Goal: Find specific page/section: Find specific page/section

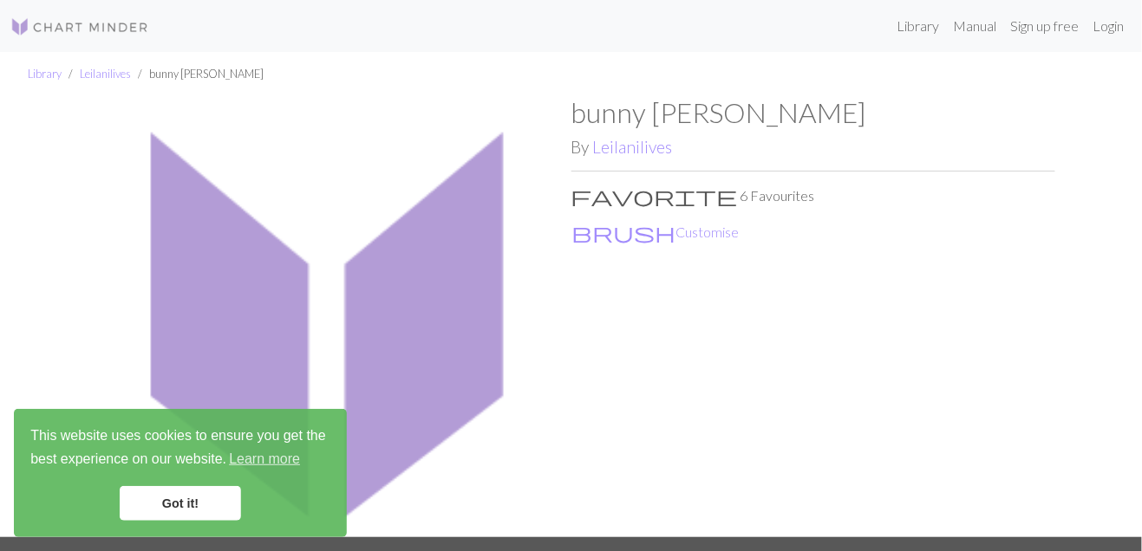
click at [76, 13] on link at bounding box center [79, 25] width 139 height 31
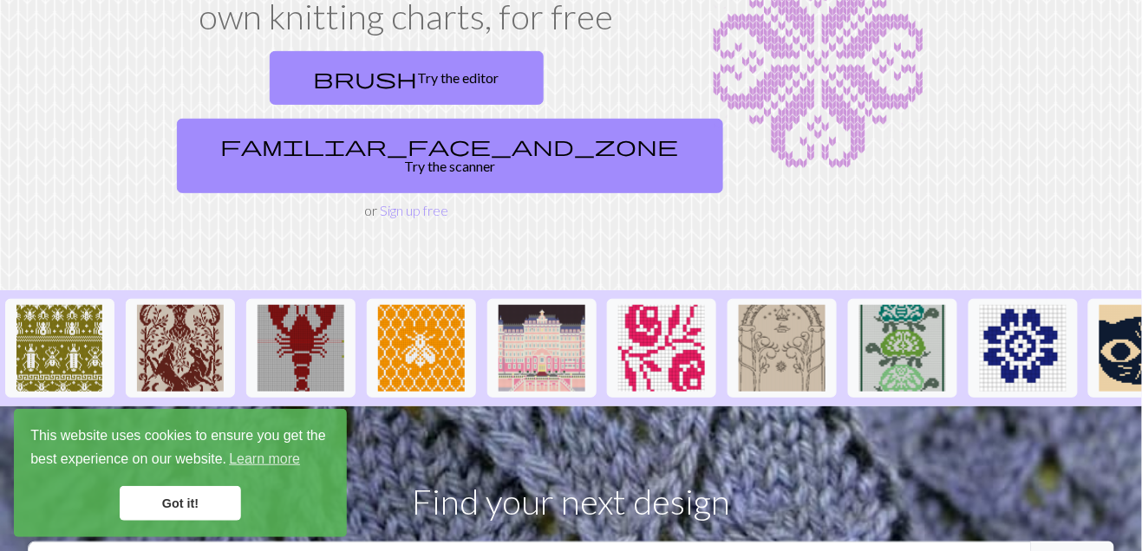
scroll to position [168, 0]
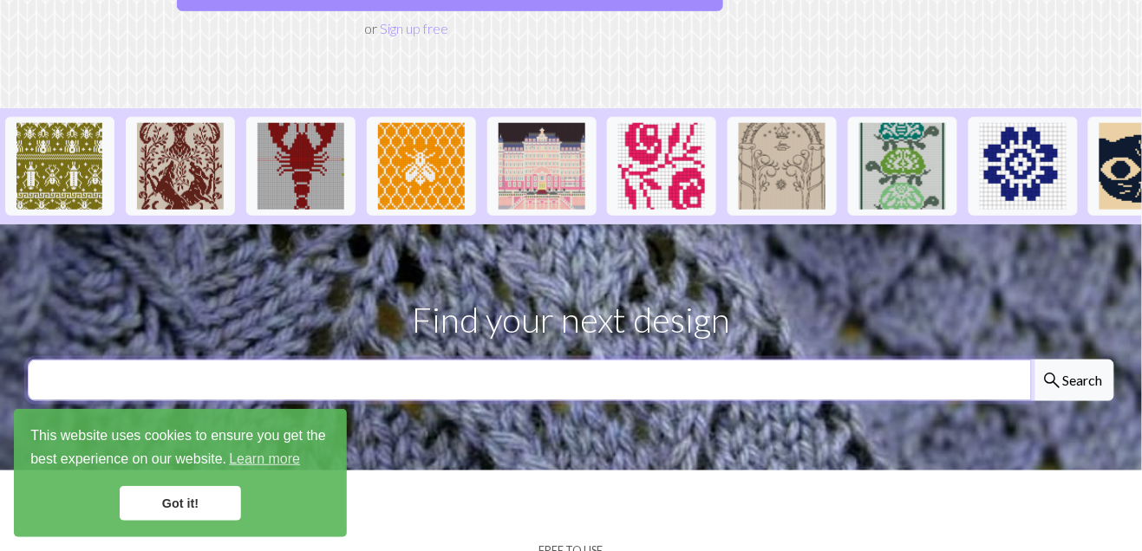
click at [659, 360] on input "text" at bounding box center [530, 381] width 1004 height 42
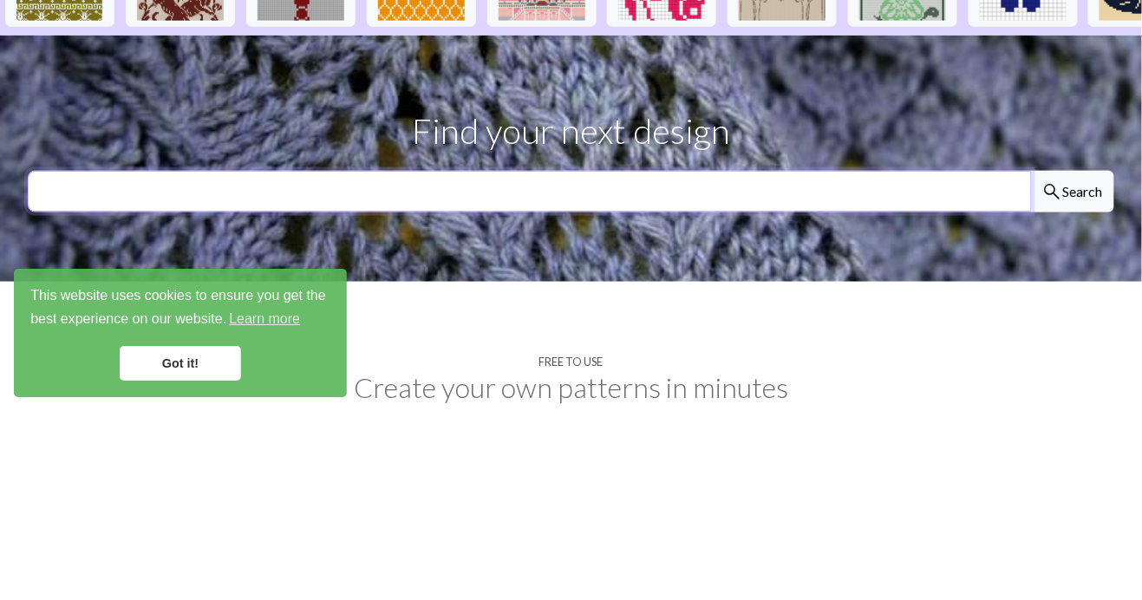
scroll to position [349, 0]
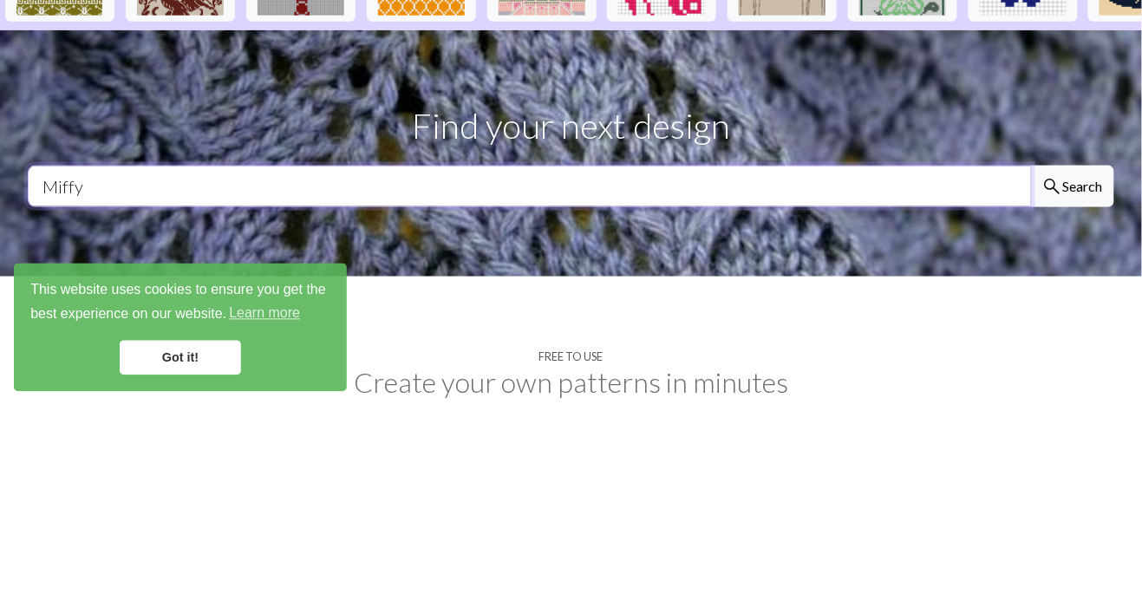
type input "Miffy"
click at [1031, 360] on button "search Search" at bounding box center [1072, 381] width 83 height 42
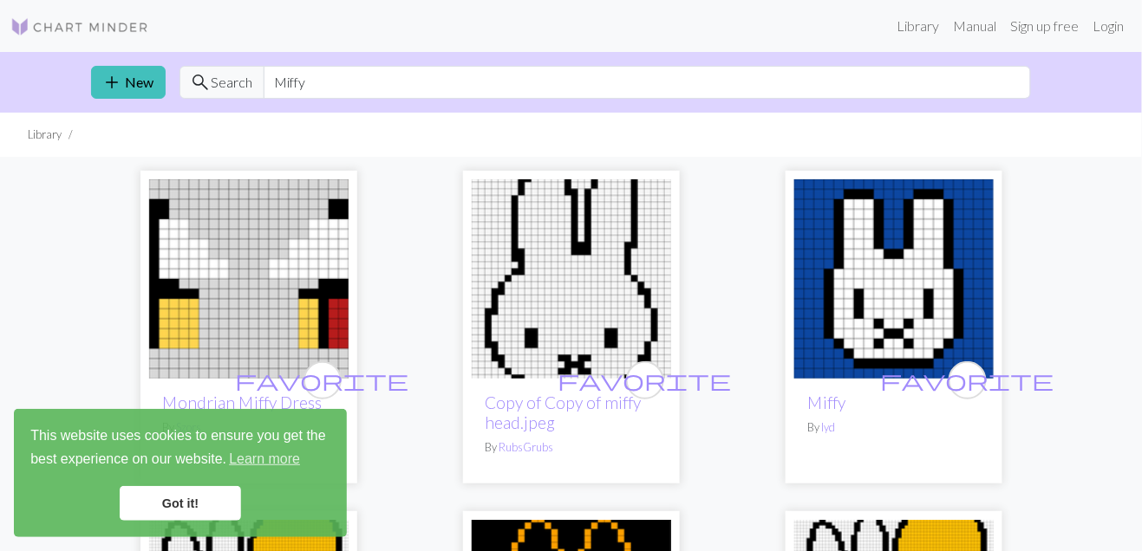
click at [177, 493] on link "Got it!" at bounding box center [180, 503] width 121 height 35
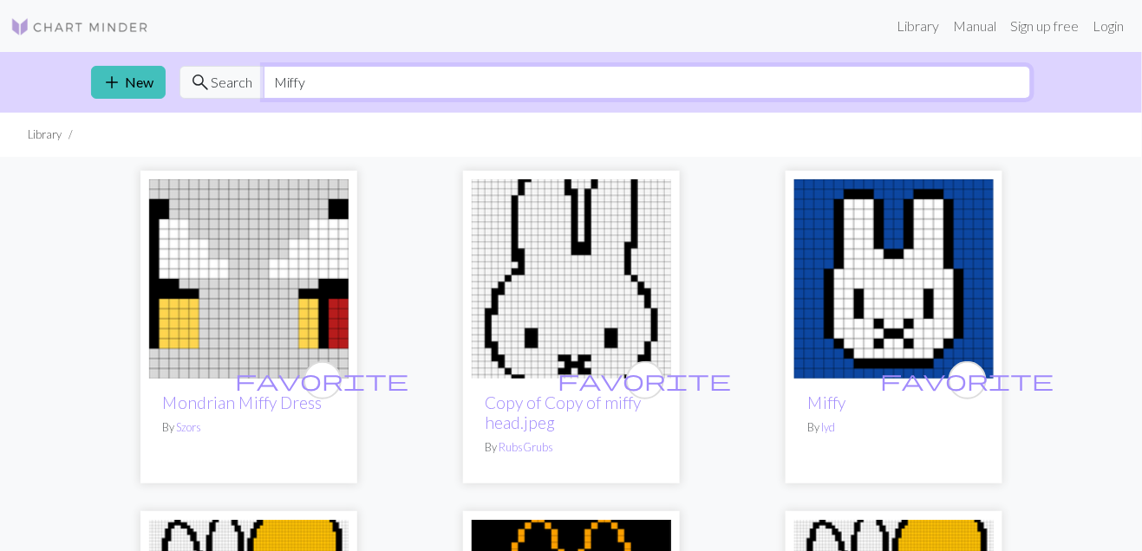
click at [336, 90] on input "Miffy" at bounding box center [647, 82] width 767 height 33
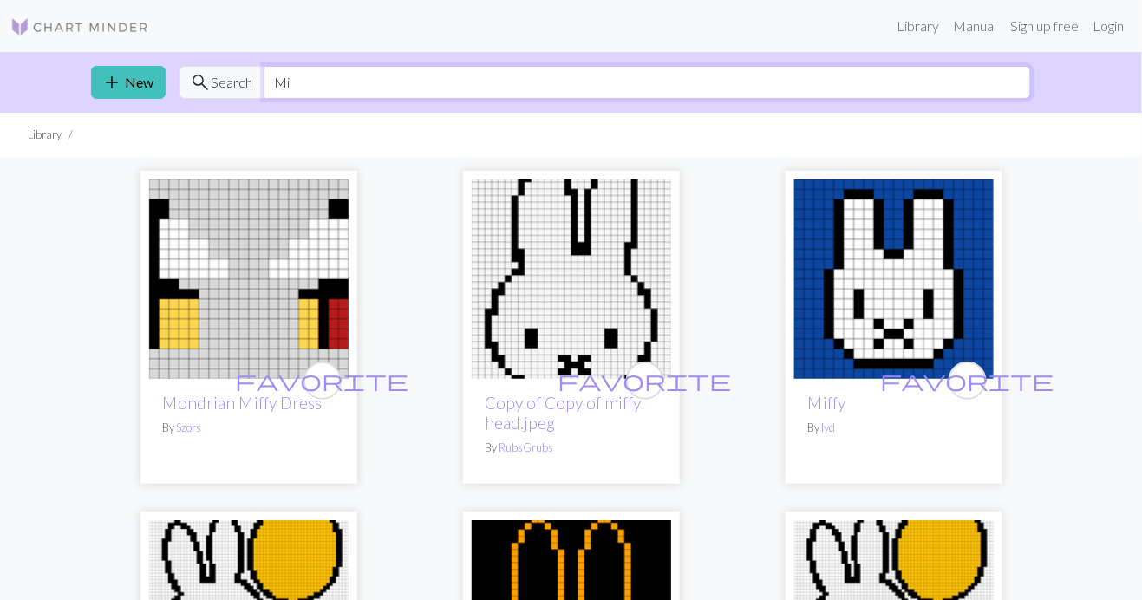
type input "M"
type input "Sanrio"
